Goal: Go to known website: Go to known website

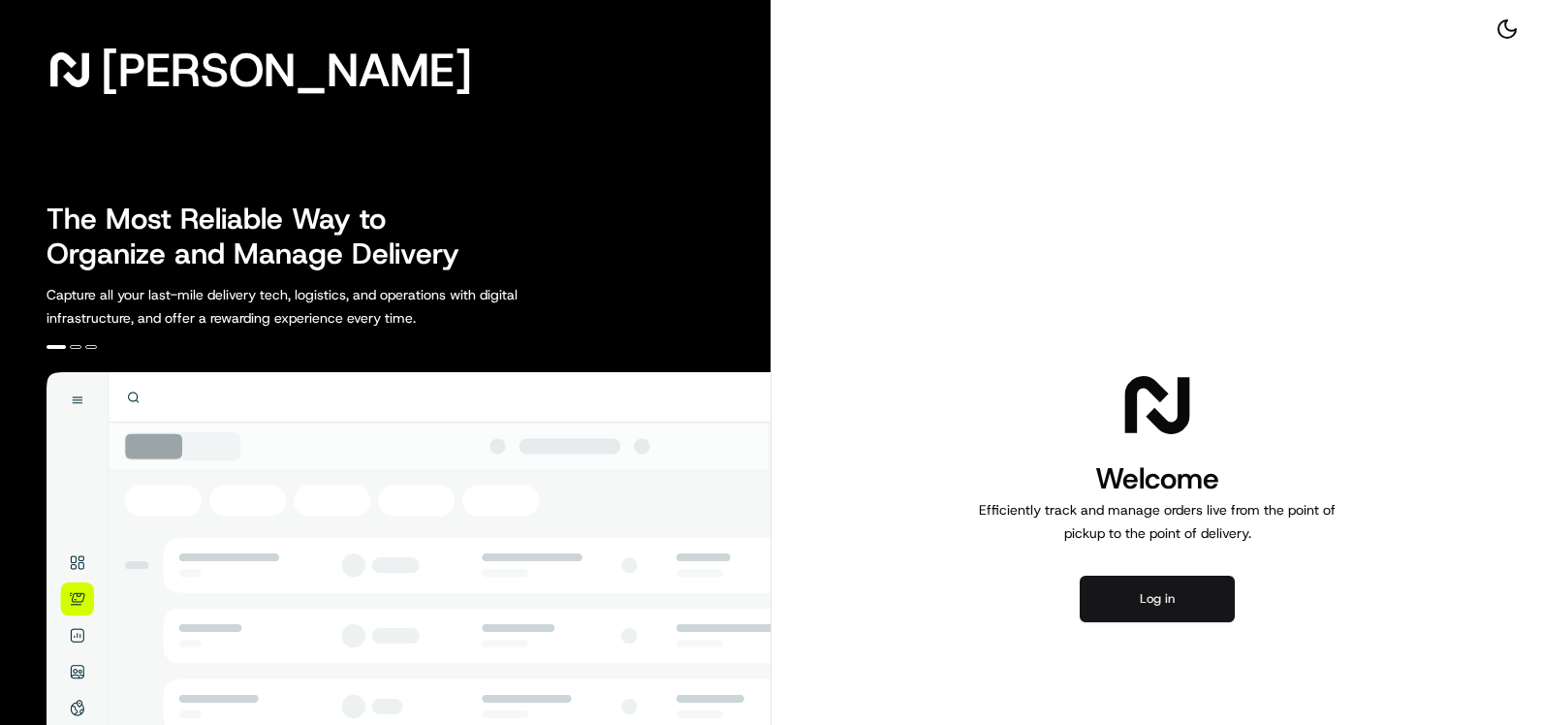
click at [1160, 588] on button "Log in" at bounding box center [1156, 599] width 155 height 47
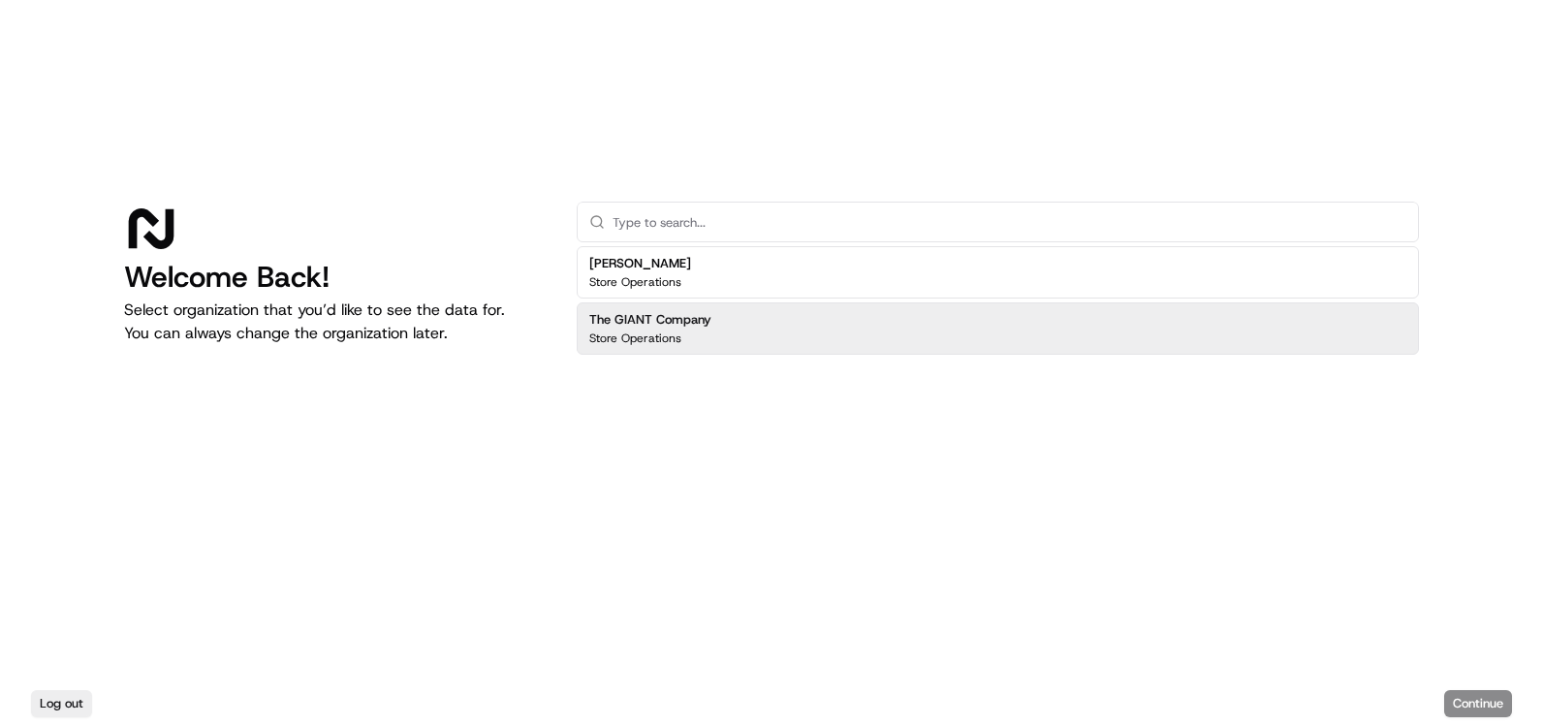
click at [640, 329] on div "The GIANT Company Store Operations" at bounding box center [650, 328] width 122 height 35
click at [1462, 699] on button "Continue" at bounding box center [1478, 703] width 68 height 27
